Goal: Transaction & Acquisition: Book appointment/travel/reservation

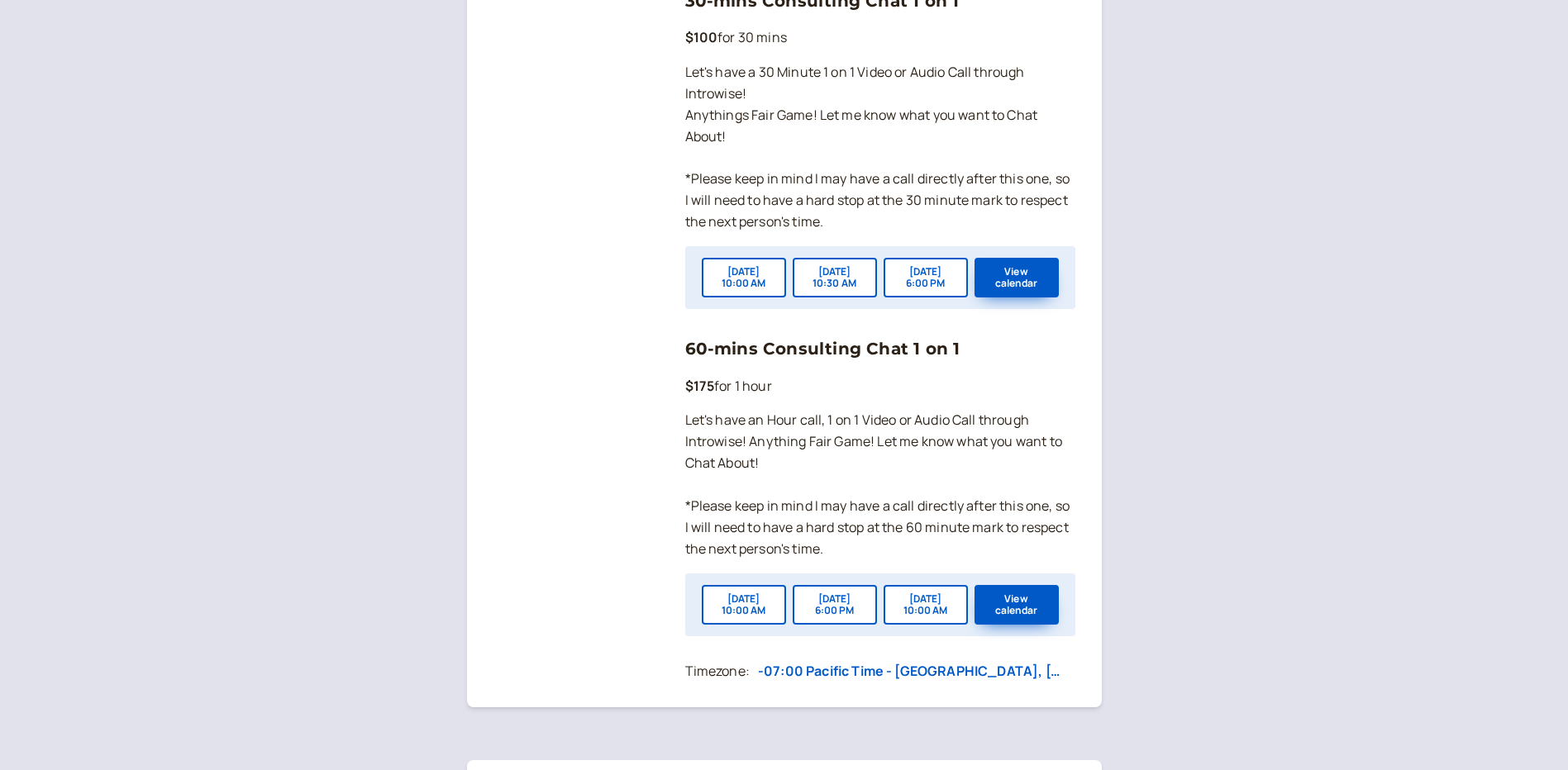
scroll to position [1322, 0]
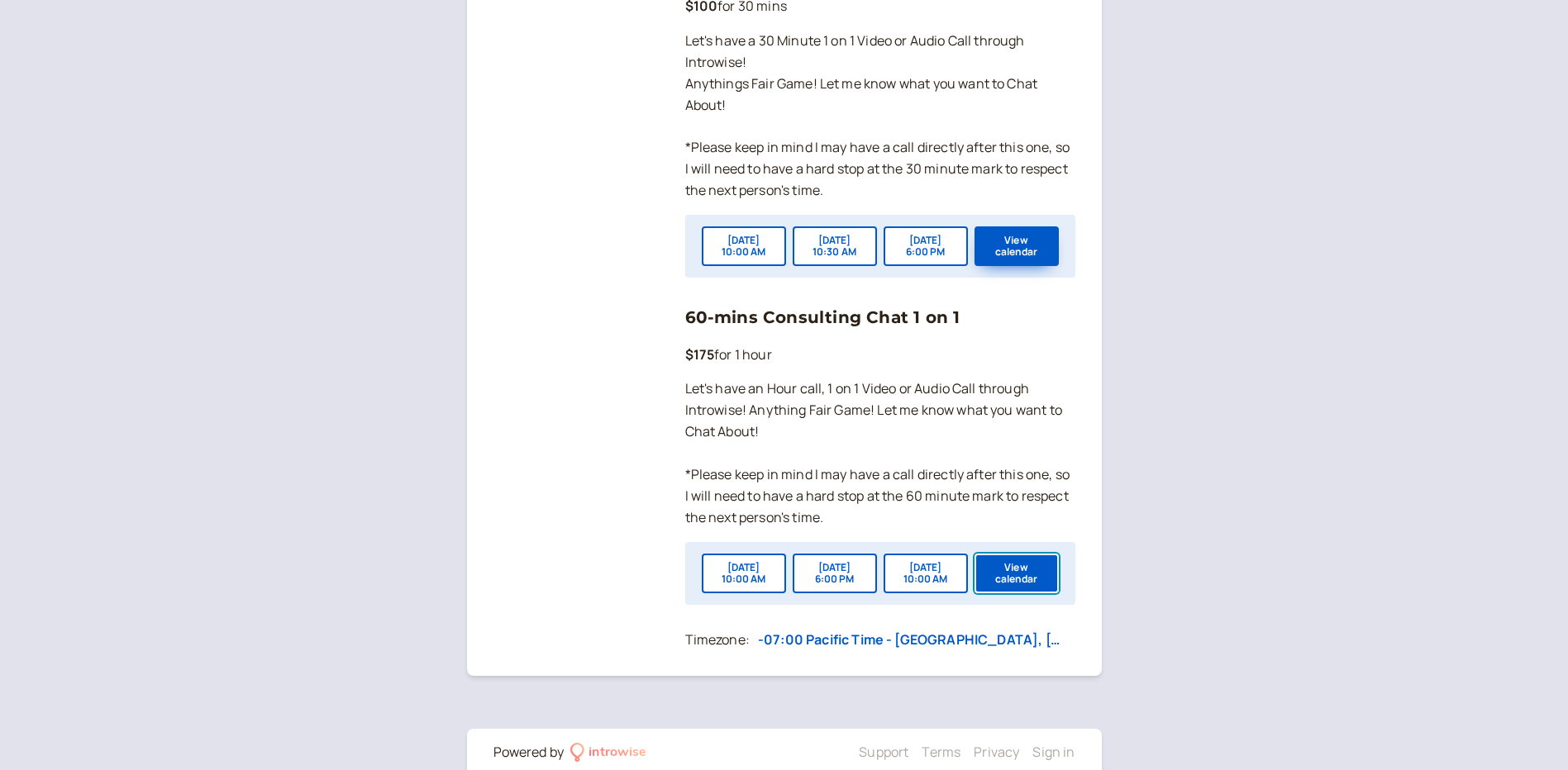
click at [1013, 585] on button "View calendar" at bounding box center [1016, 573] width 84 height 40
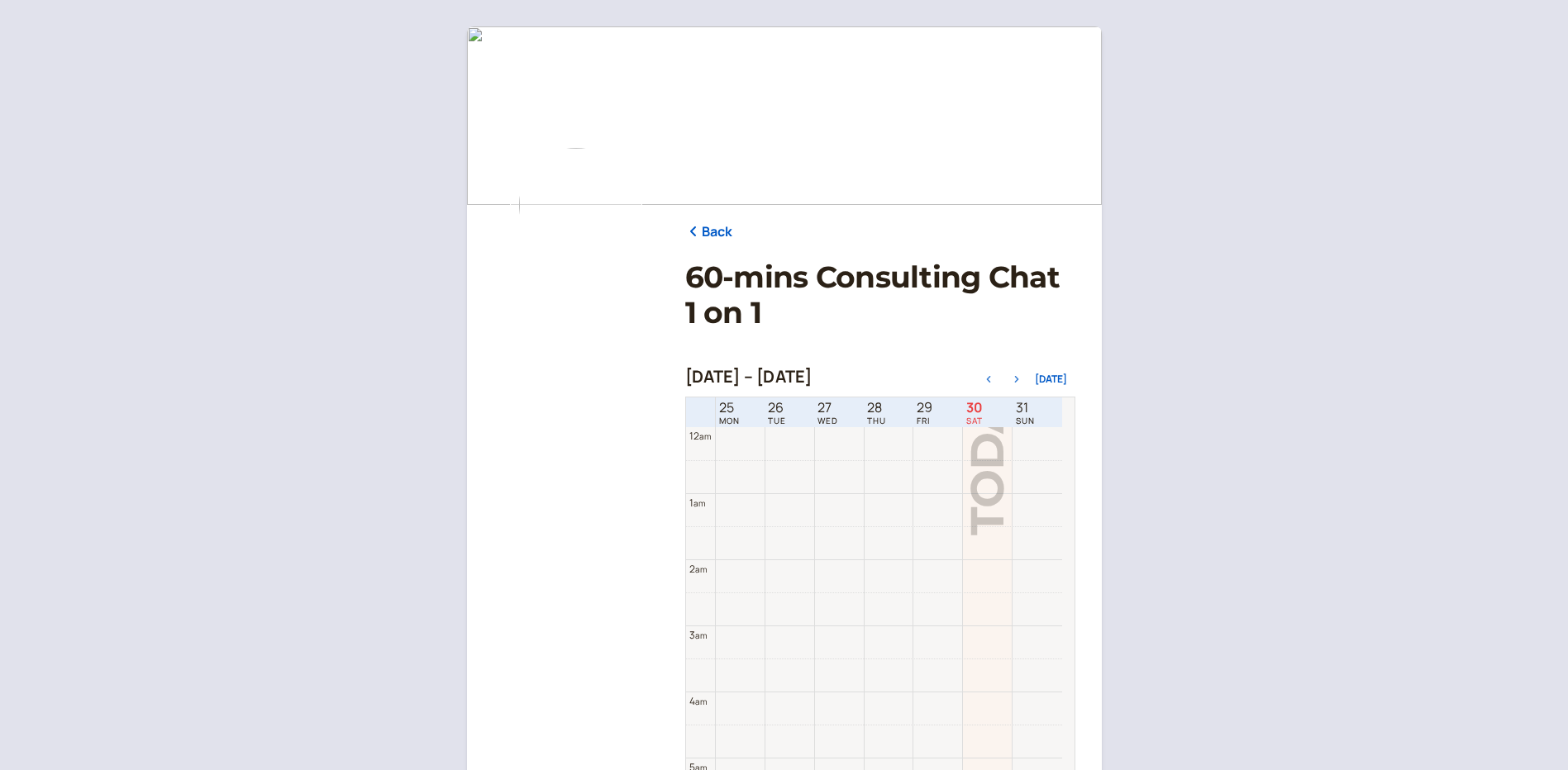
scroll to position [530, 0]
drag, startPoint x: 1064, startPoint y: 670, endPoint x: 1066, endPoint y: 709, distance: 39.1
click at [1066, 709] on div "No open slots on these days Check next week" at bounding box center [880, 665] width 390 height 539
click at [870, 679] on button "Check next week" at bounding box center [879, 678] width 110 height 15
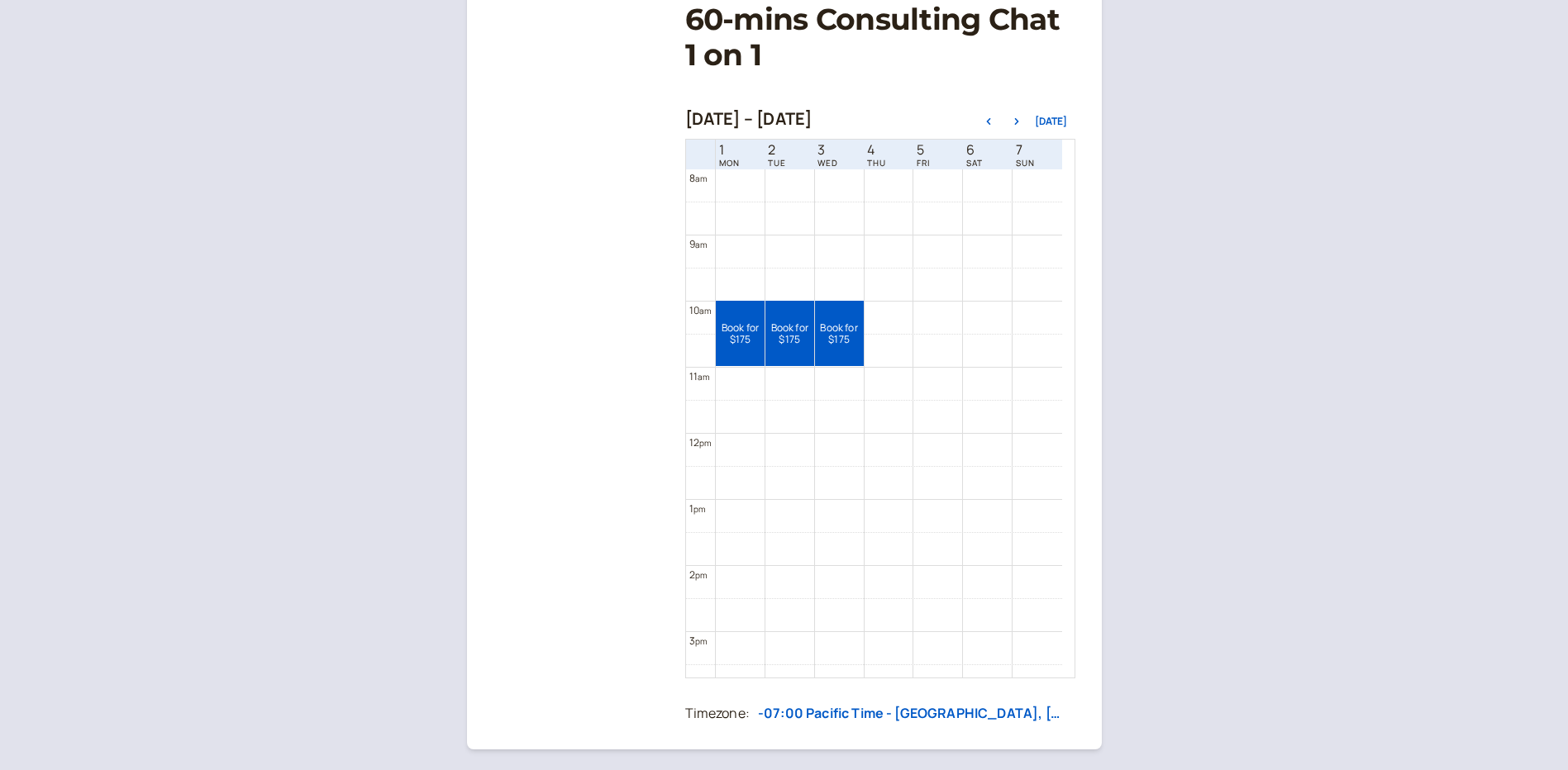
scroll to position [257, 0]
click at [1018, 122] on icon "button" at bounding box center [1016, 122] width 4 height 7
click at [990, 123] on icon "button" at bounding box center [988, 122] width 4 height 7
click at [990, 121] on icon "button" at bounding box center [988, 122] width 4 height 7
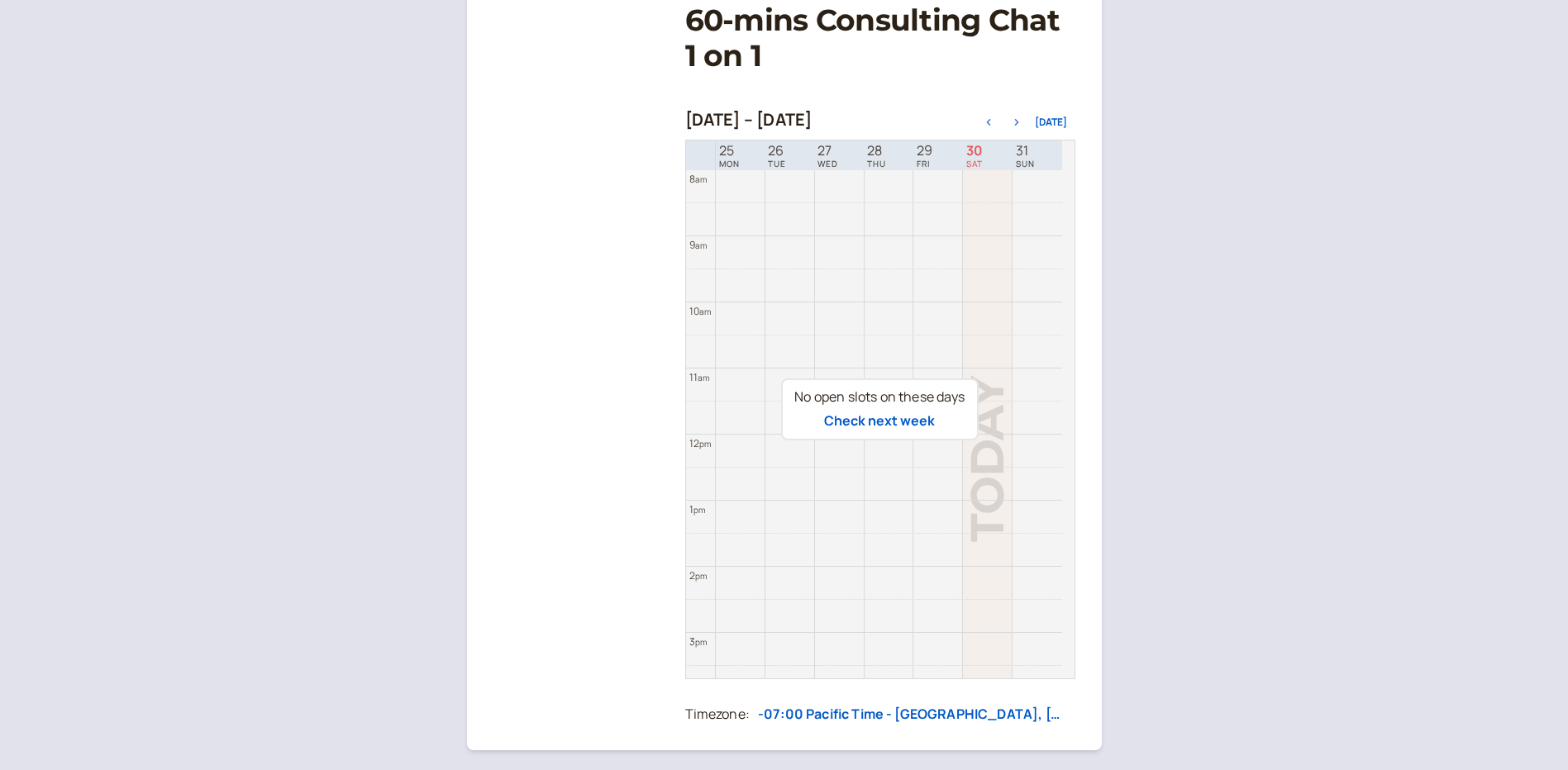
click at [1020, 126] on icon "button" at bounding box center [1016, 122] width 20 height 7
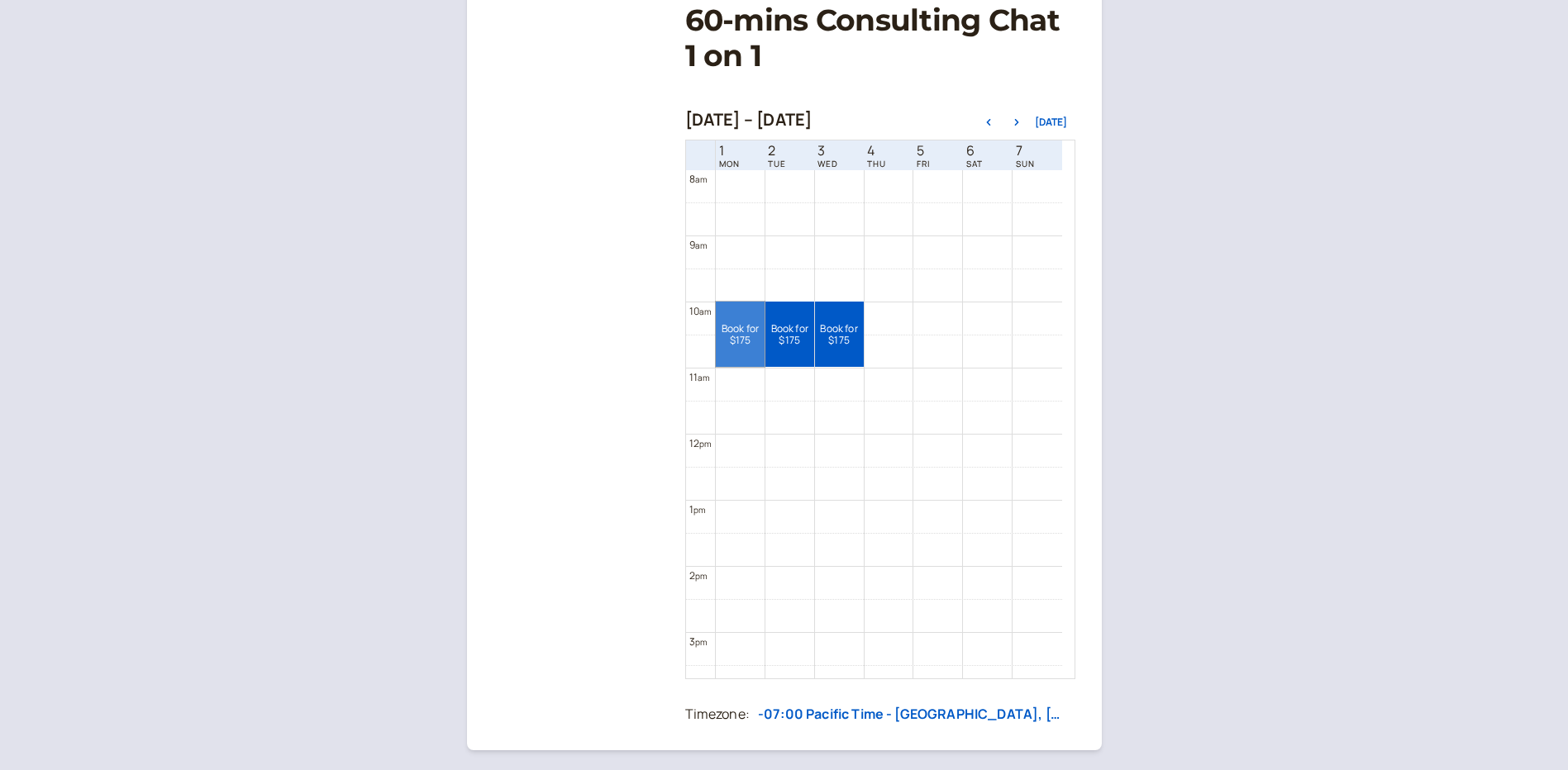
click at [751, 355] on link "Book for $175 $175" at bounding box center [740, 334] width 49 height 65
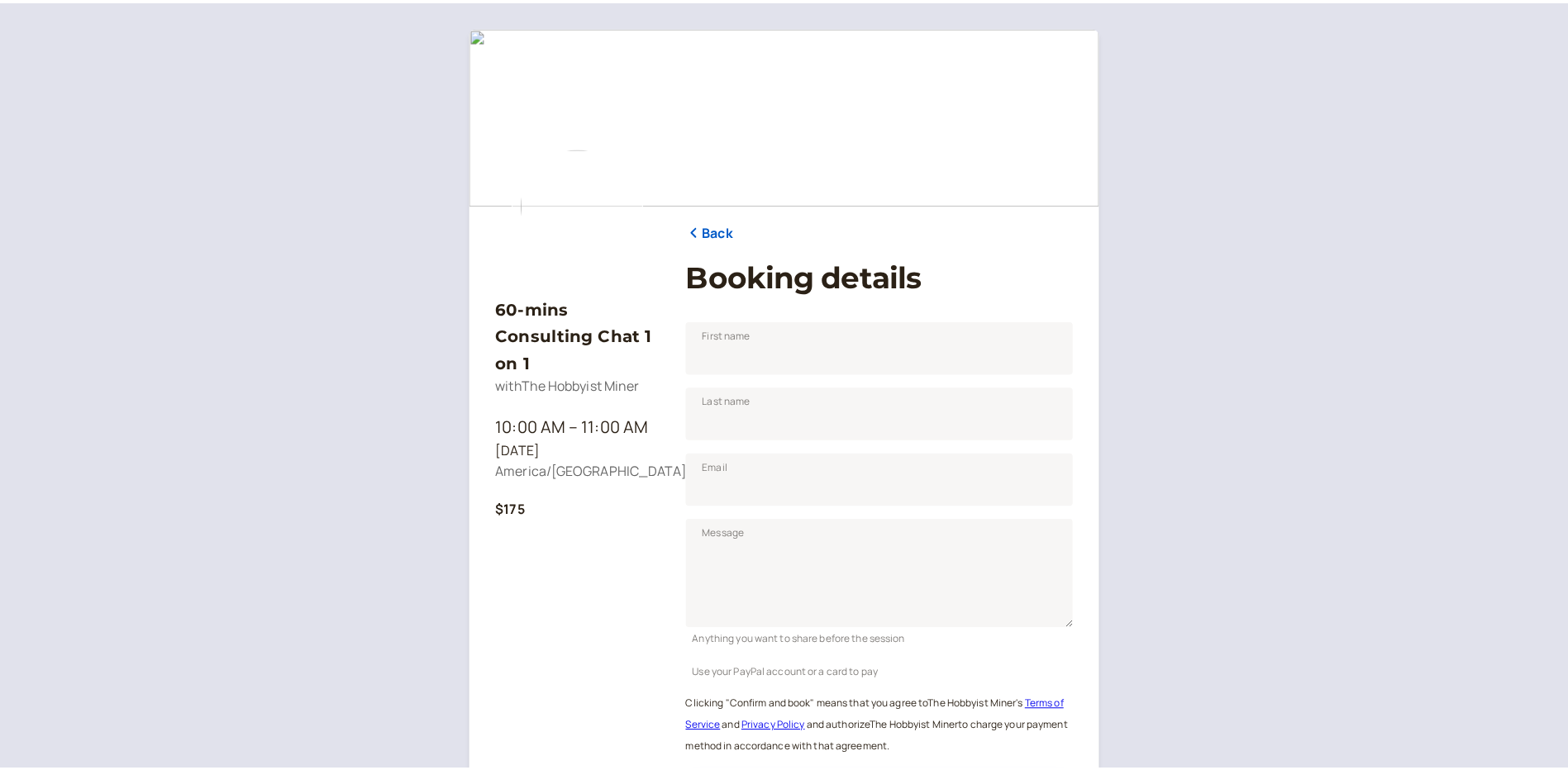
scroll to position [184, 0]
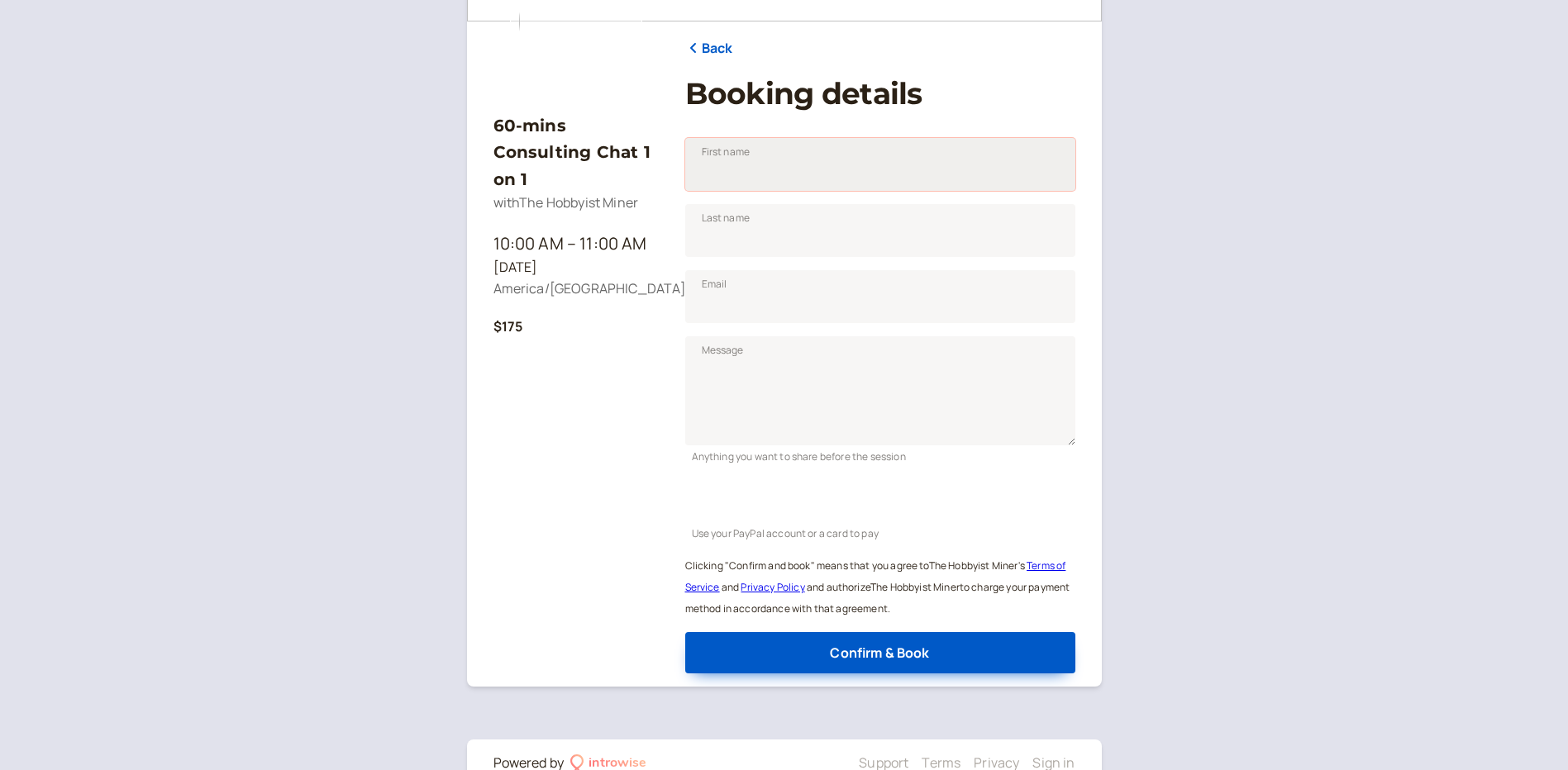
click at [772, 175] on input "First name" at bounding box center [880, 164] width 390 height 53
type input "[PERSON_NAME]"
type input "[EMAIL_ADDRESS][DOMAIN_NAME]"
click at [766, 369] on textarea "Message" at bounding box center [880, 390] width 390 height 109
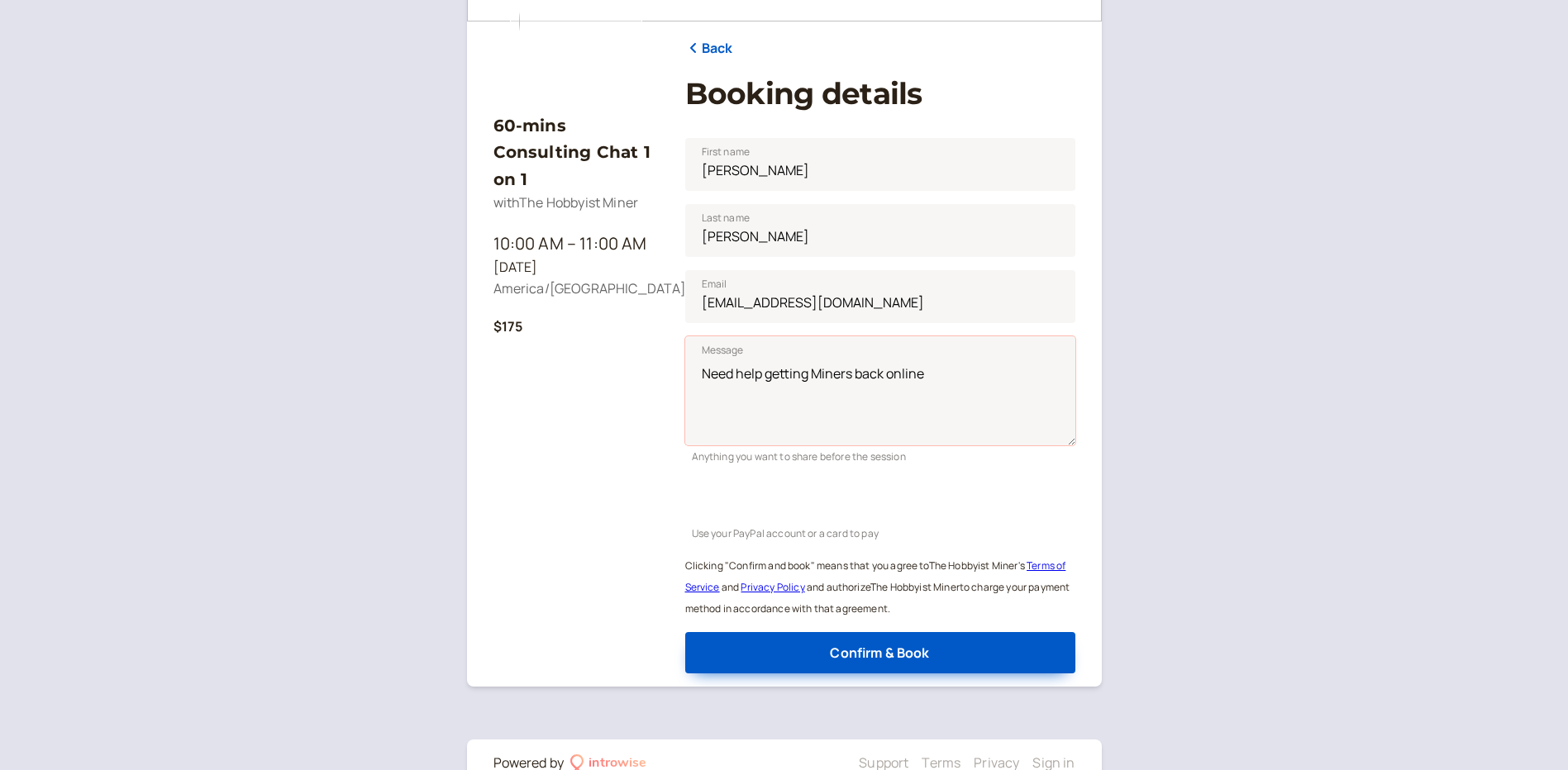
type textarea "Need help getting Miners back online"
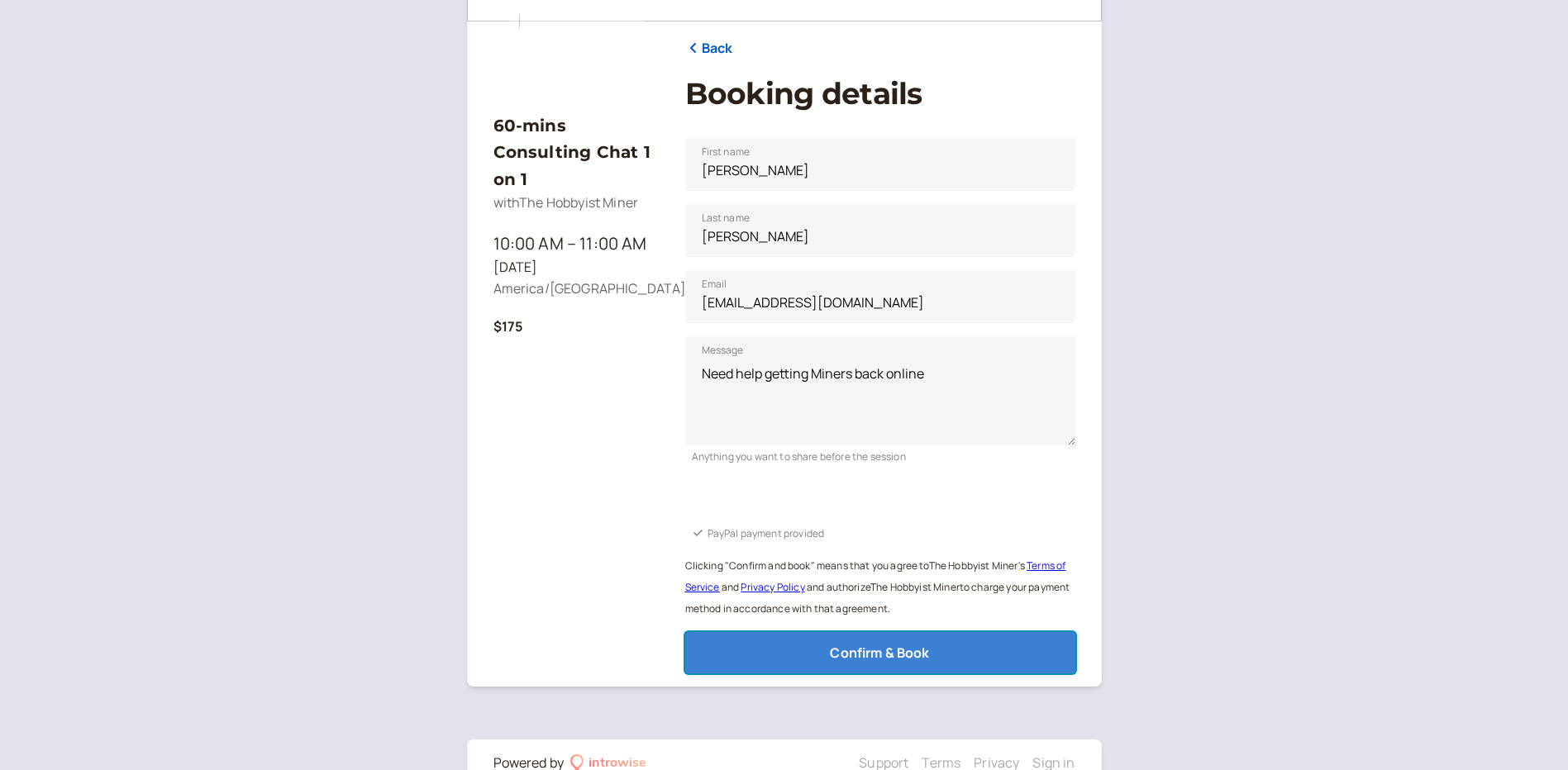
click at [883, 654] on span "Confirm & Book" at bounding box center [880, 653] width 100 height 19
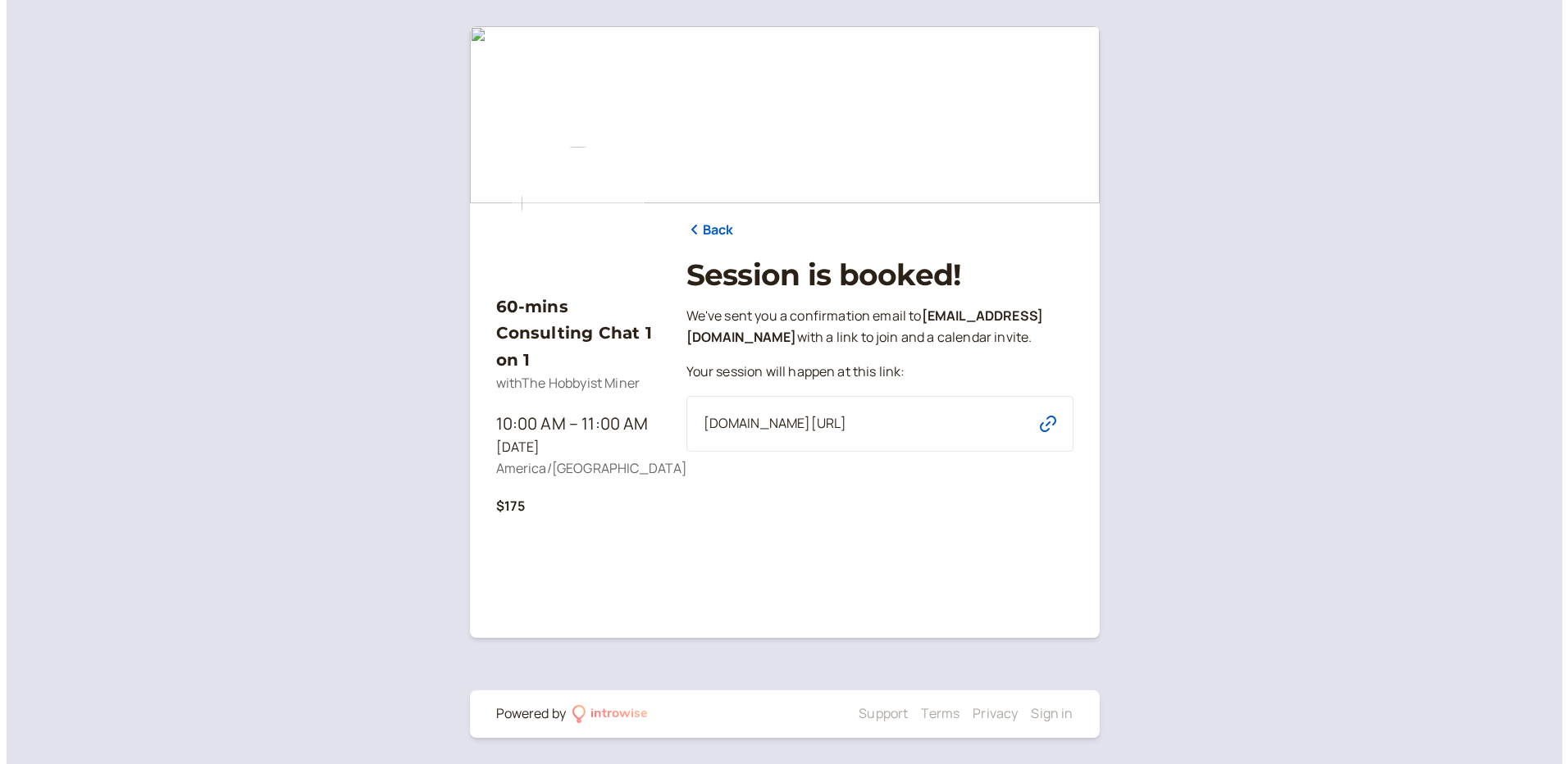
scroll to position [0, 0]
